Goal: Find specific page/section: Find specific page/section

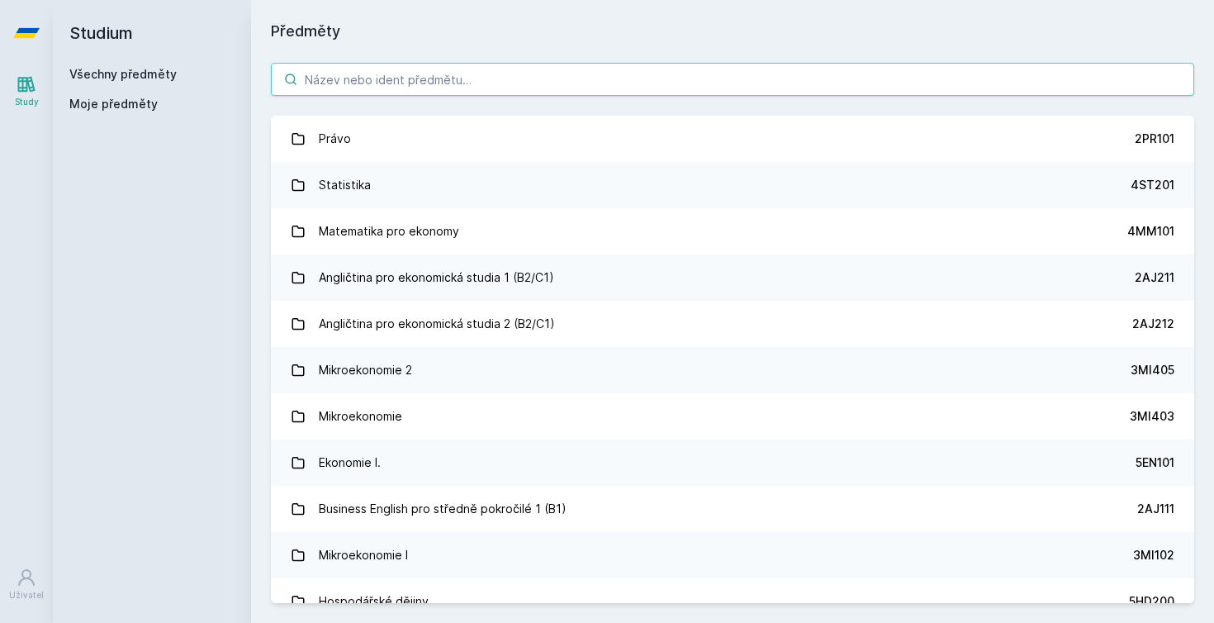
click at [511, 75] on input "search" at bounding box center [733, 79] width 924 height 33
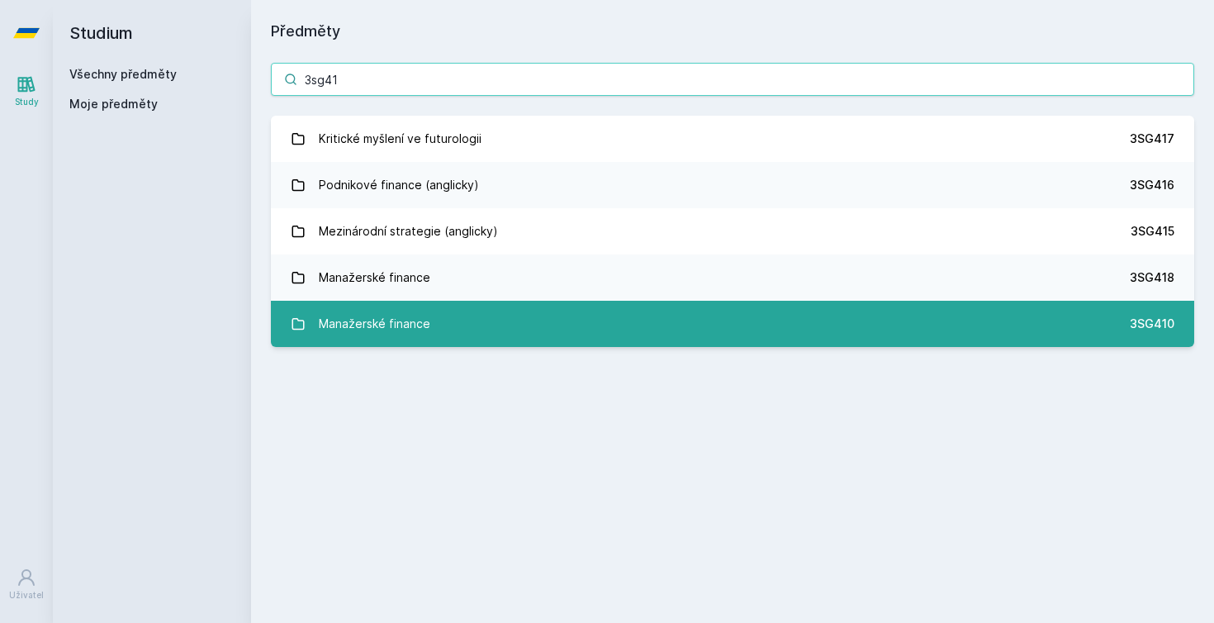
type input "3sg41"
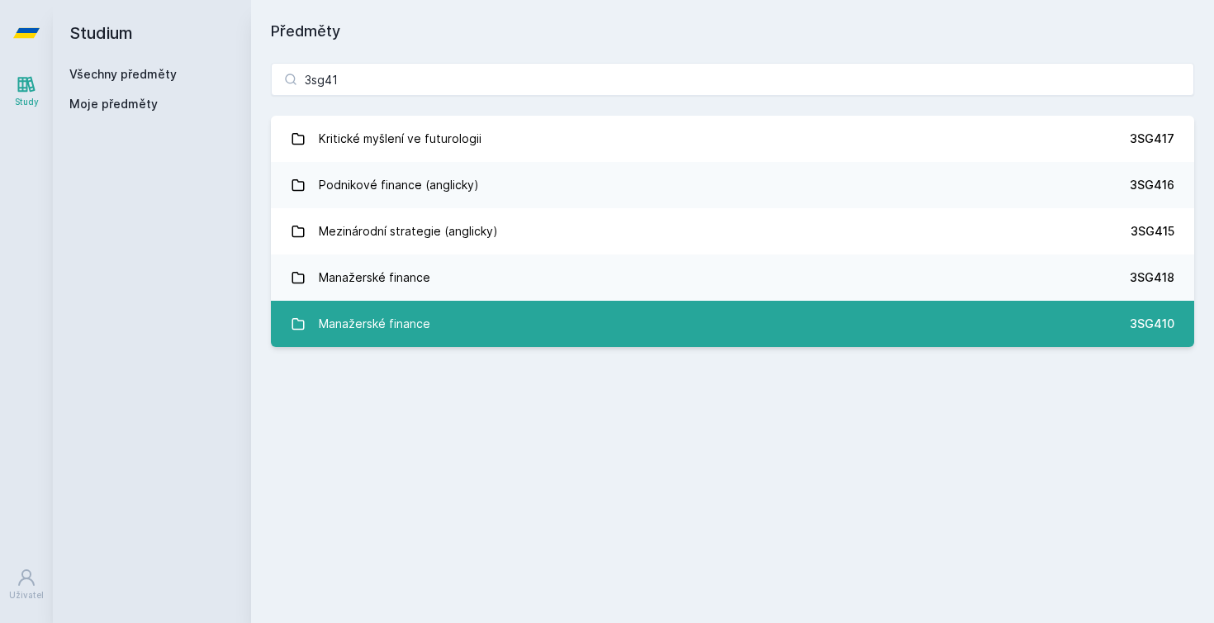
click at [362, 339] on div "Manažerské finance" at bounding box center [375, 323] width 112 height 33
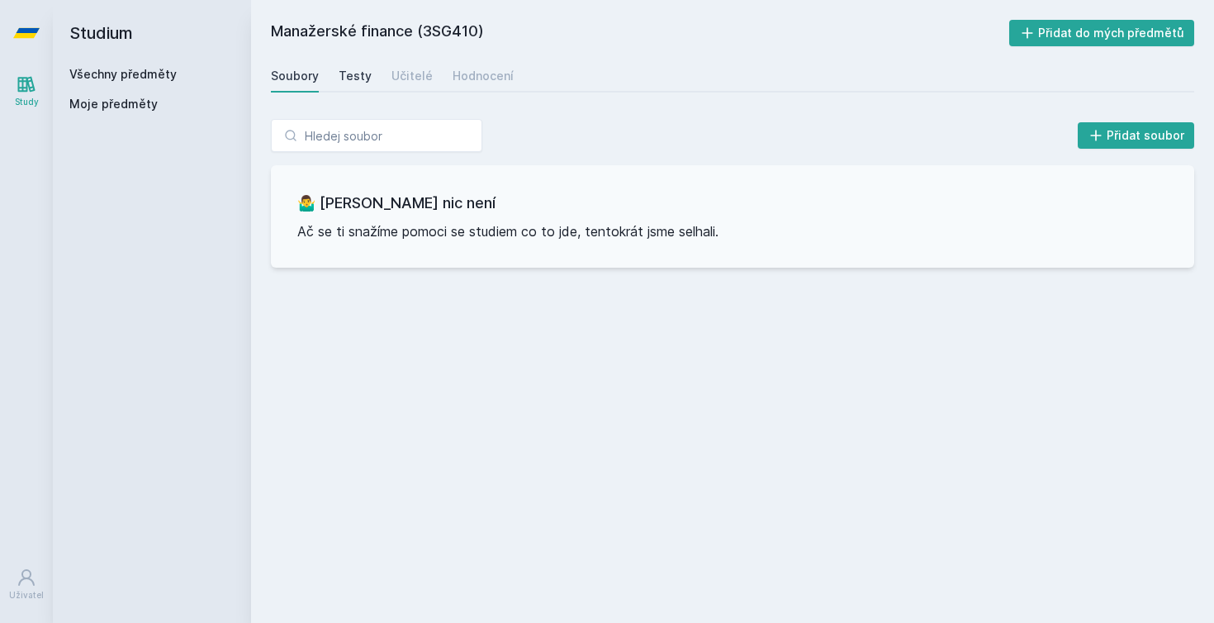
click at [355, 78] on div "Testy" at bounding box center [355, 76] width 33 height 17
click at [411, 77] on div "Učitelé" at bounding box center [412, 76] width 41 height 17
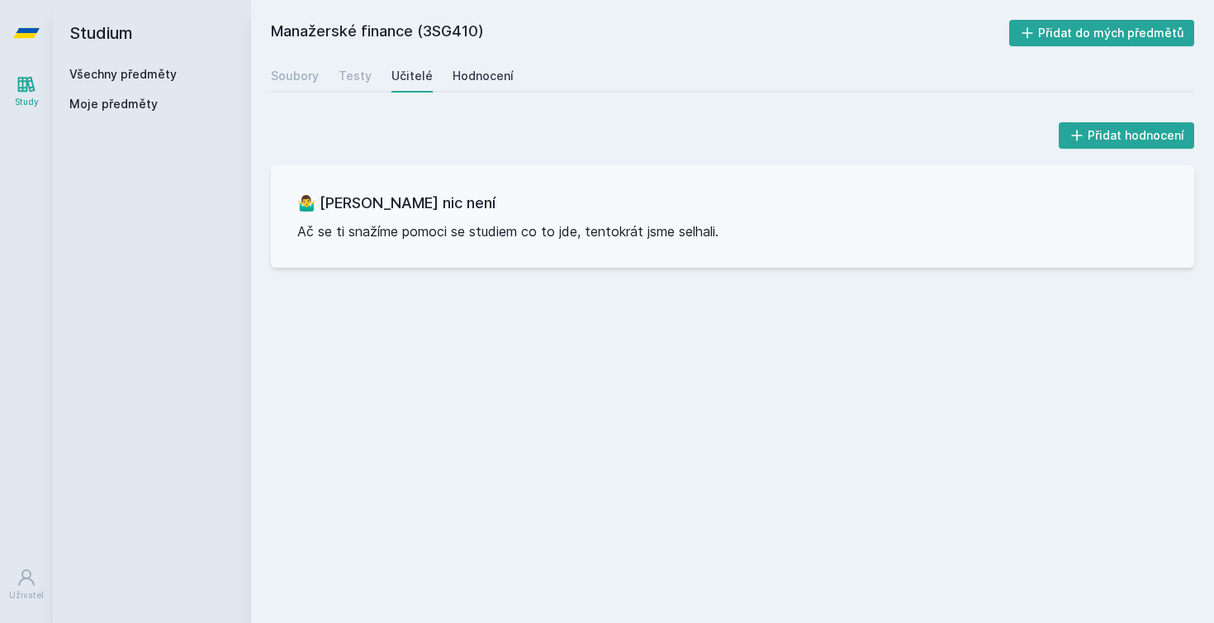
click at [475, 70] on div "Hodnocení" at bounding box center [483, 76] width 61 height 17
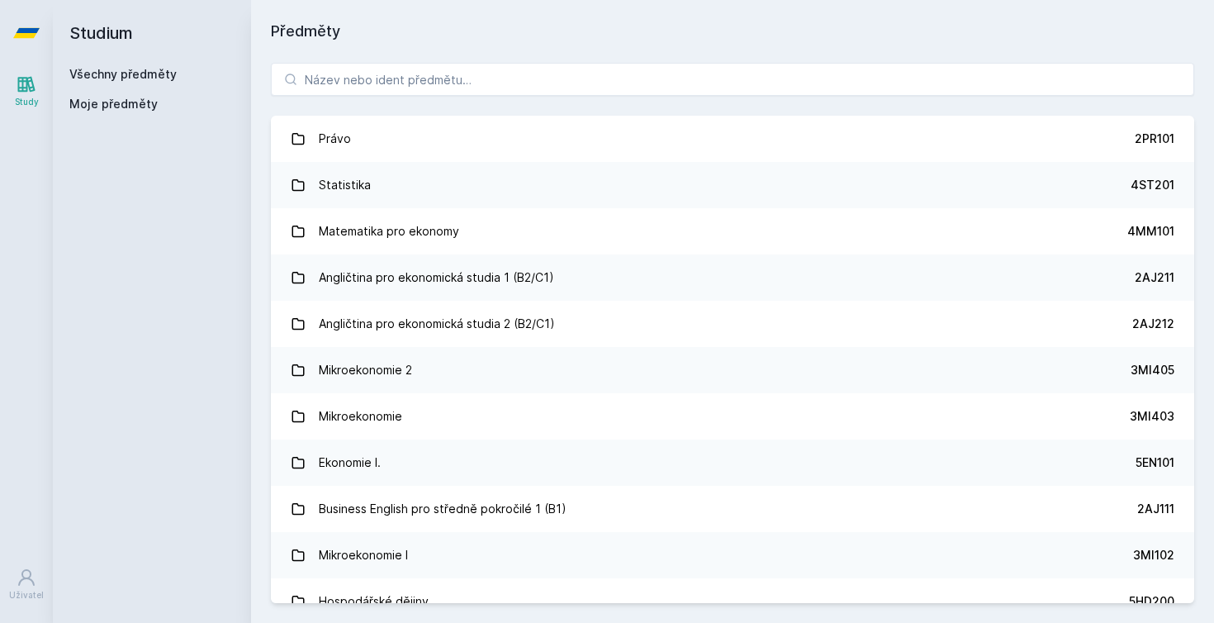
click at [375, 106] on div "Právo 2PR101 Statistika 4ST201 Matematika pro ekonomy 4MM101 Angličtina pro eko…" at bounding box center [732, 333] width 963 height 580
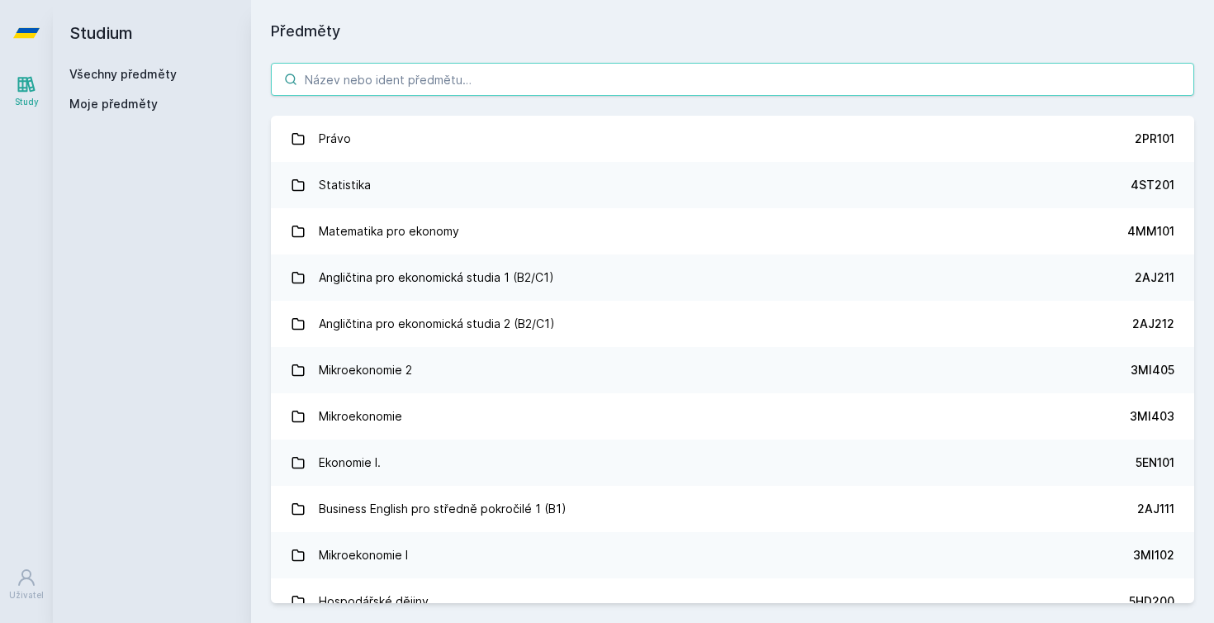
click at [375, 81] on input "search" at bounding box center [733, 79] width 924 height 33
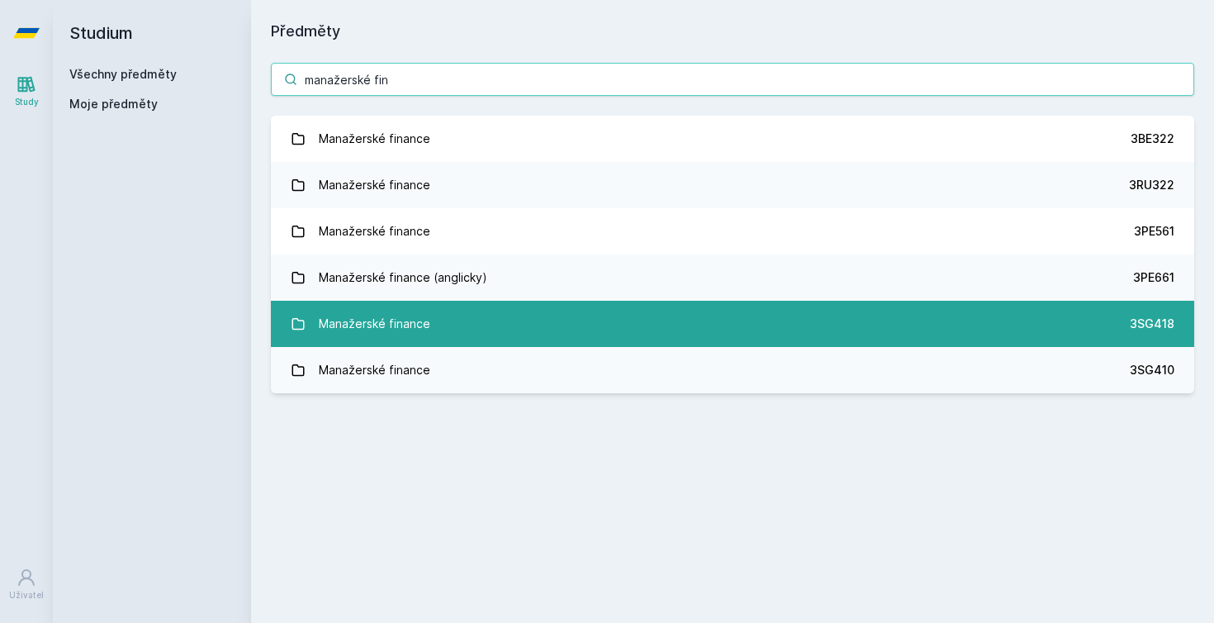
type input "manažerské fin"
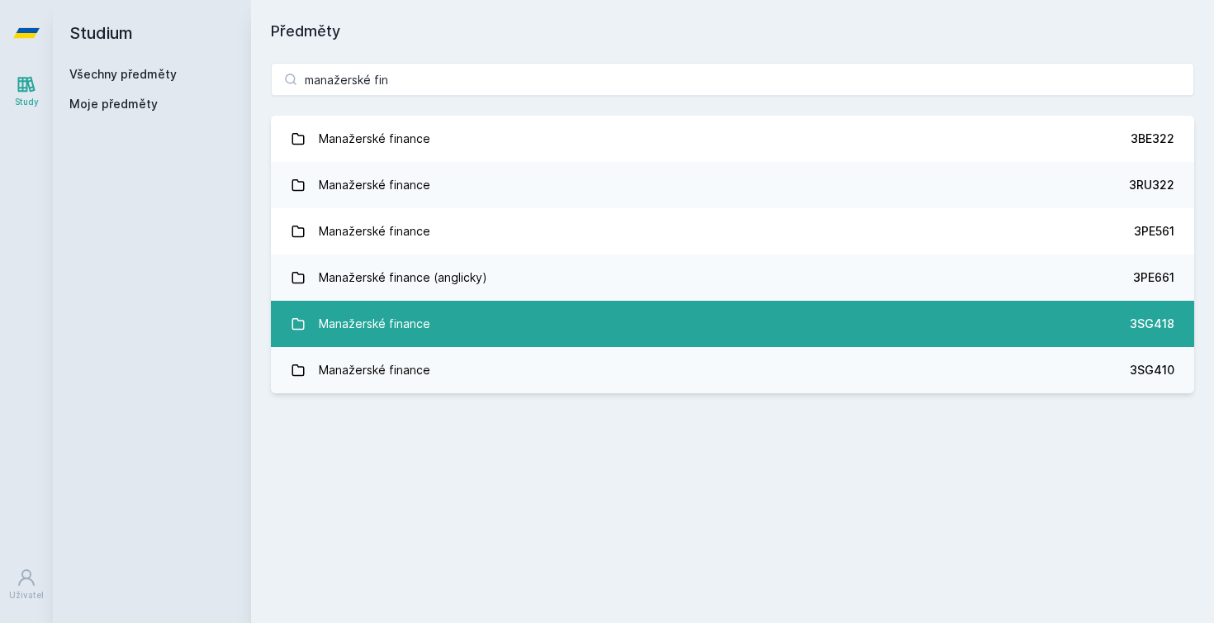
click at [438, 311] on link "Manažerské finance 3SG418" at bounding box center [733, 324] width 924 height 46
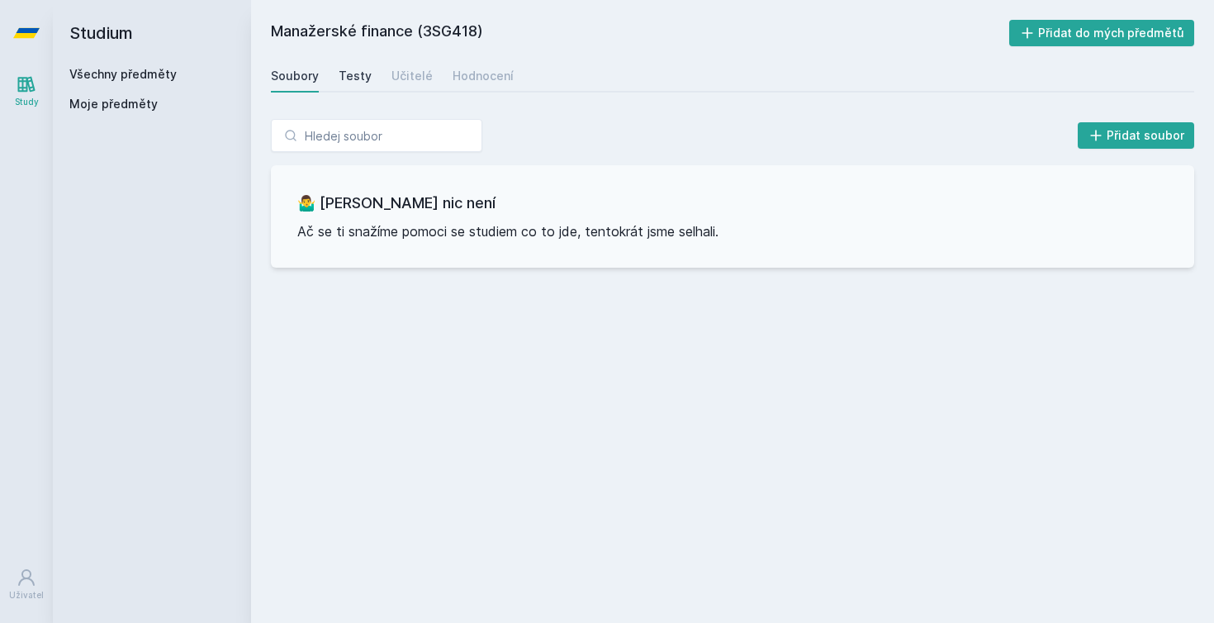
click at [349, 80] on div "Testy" at bounding box center [355, 76] width 33 height 17
click at [409, 78] on div "Učitelé" at bounding box center [412, 76] width 41 height 17
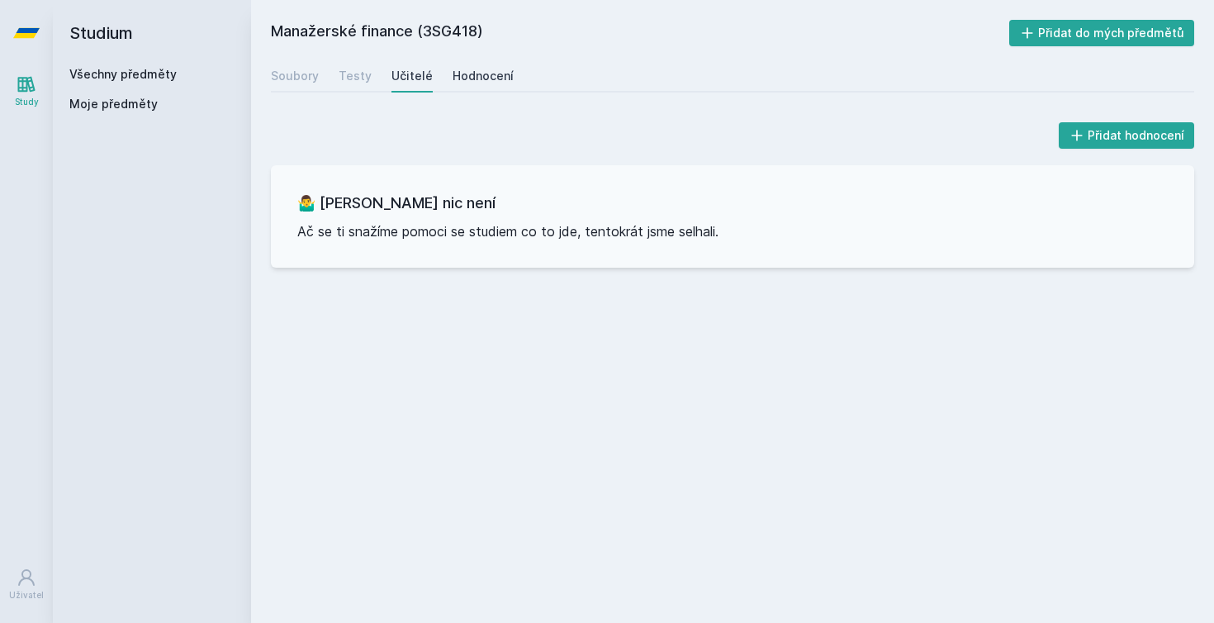
click at [506, 87] on link "Hodnocení" at bounding box center [483, 75] width 61 height 33
